Goal: Task Accomplishment & Management: Use online tool/utility

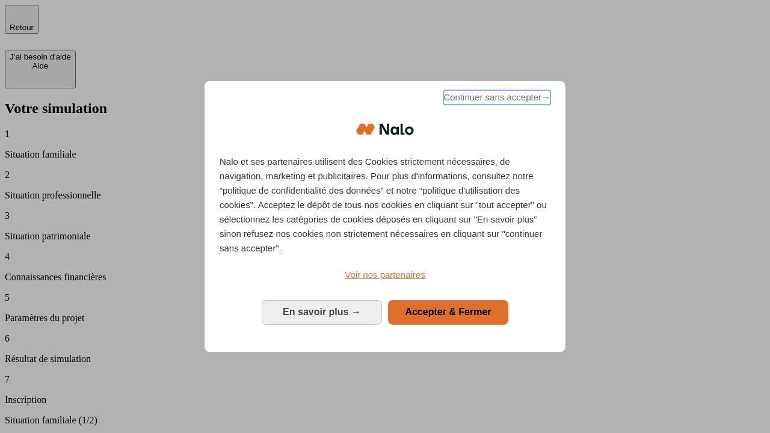
click at [496, 99] on span "Continuer sans accepter →" at bounding box center [496, 97] width 107 height 14
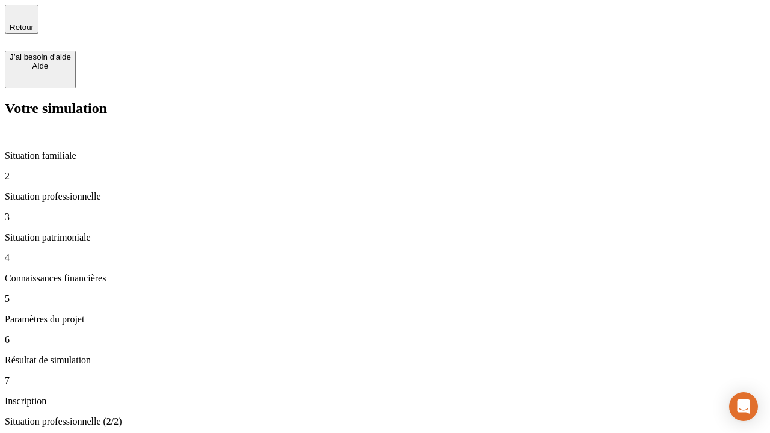
type input "30 000"
type input "1 000"
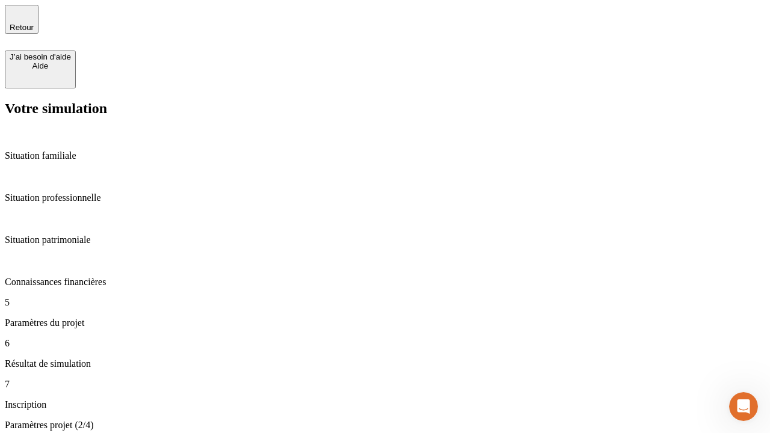
type input "65"
type input "5 000"
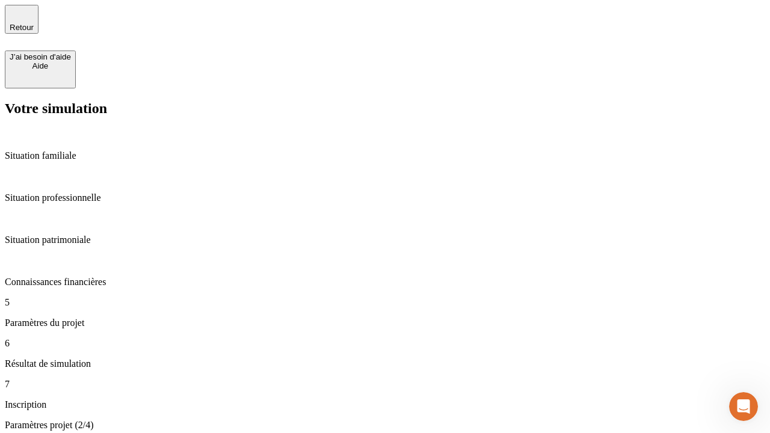
type input "640"
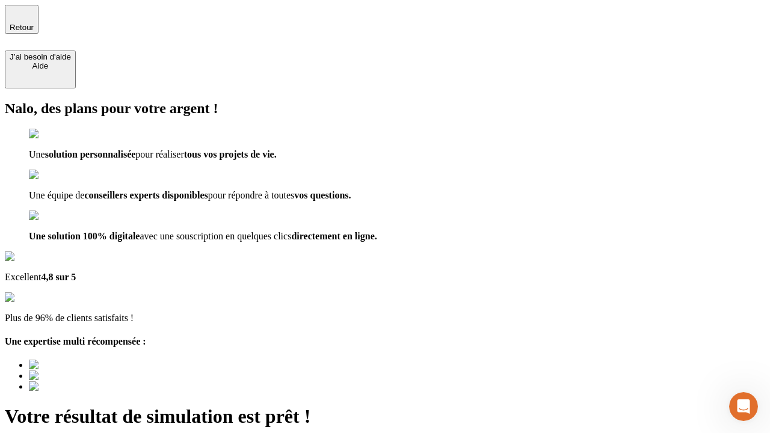
type input "[EMAIL_ADDRESS][DOMAIN_NAME]"
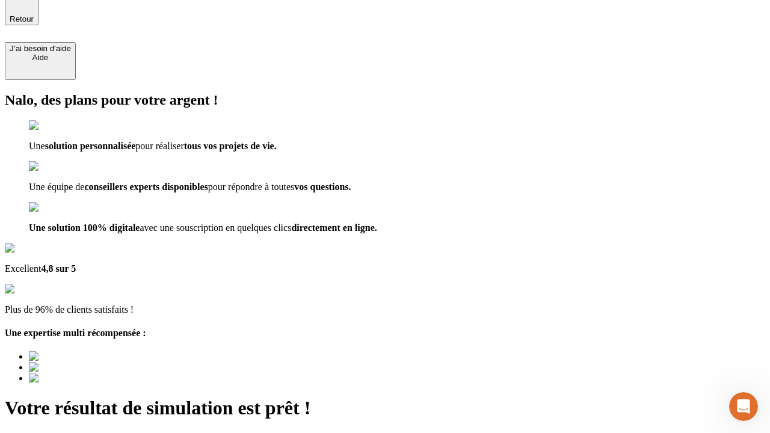
scroll to position [0, 0]
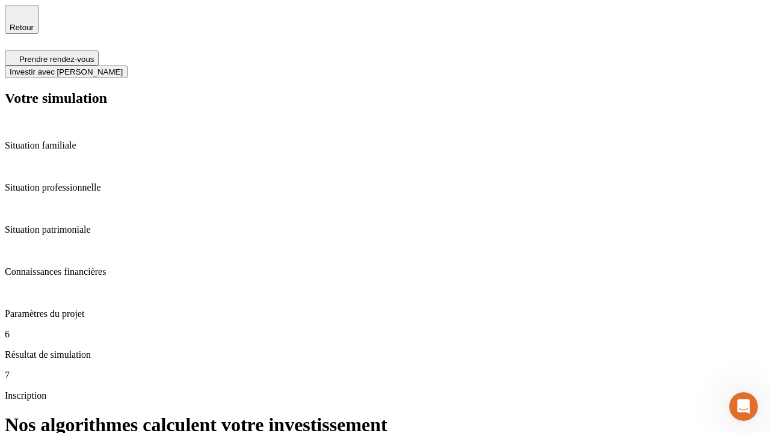
scroll to position [5, 0]
